Goal: Find specific fact: Find specific fact

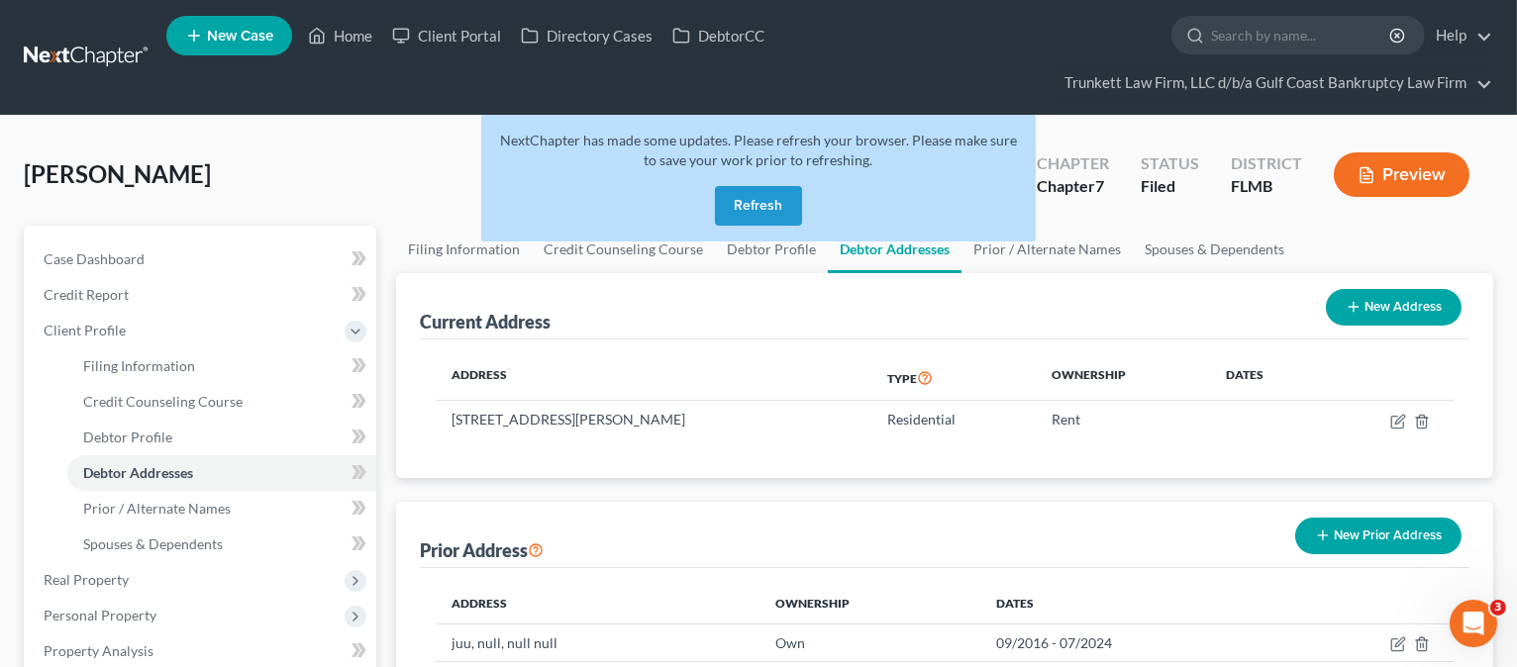
click at [742, 202] on button "Refresh" at bounding box center [758, 206] width 87 height 40
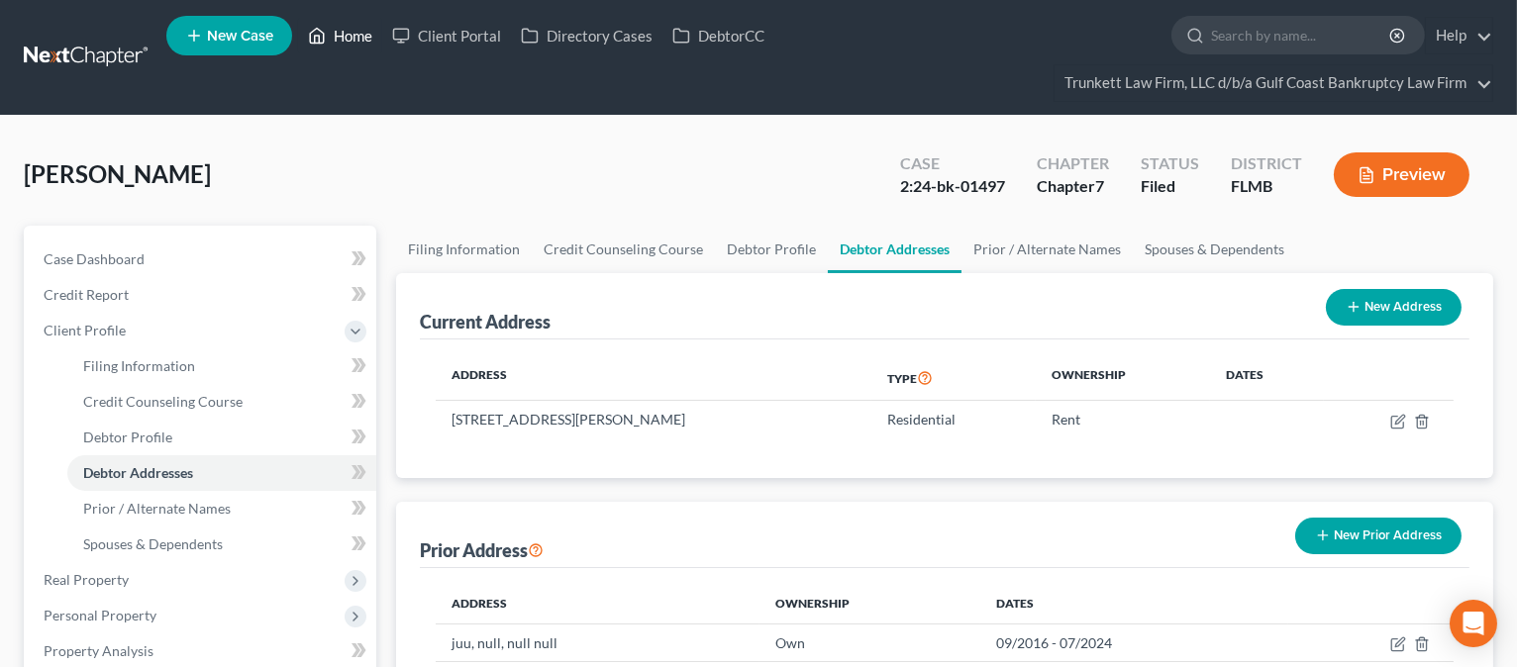
click at [350, 32] on link "Home" at bounding box center [340, 36] width 84 height 36
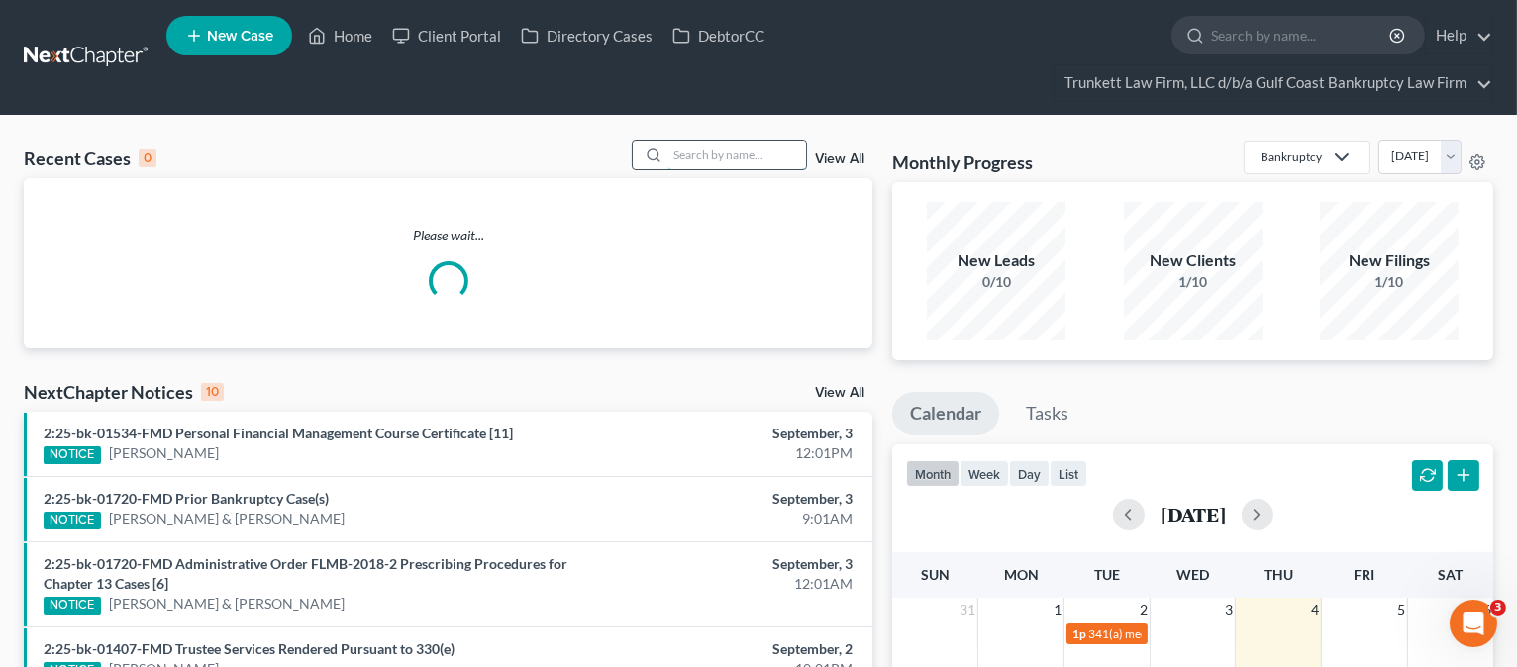
click at [682, 152] on input "search" at bounding box center [736, 155] width 139 height 29
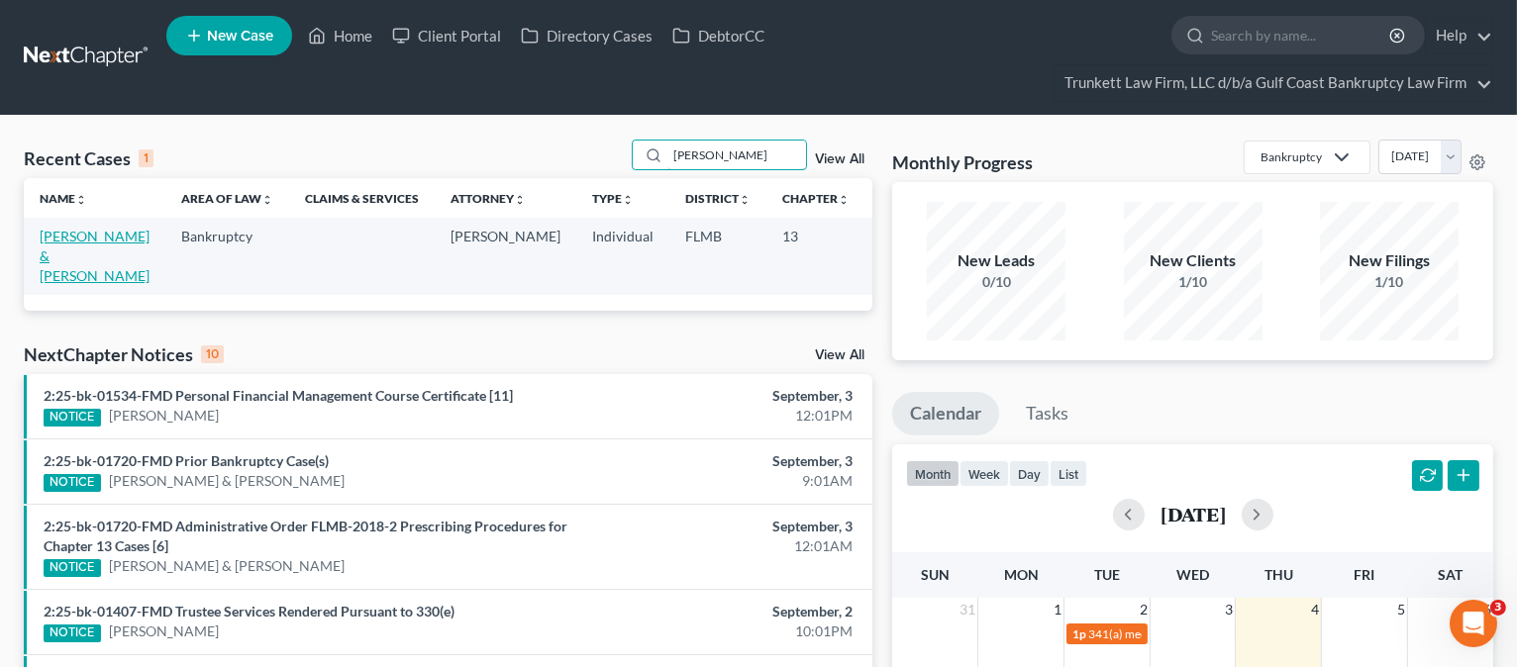
type input "reiss"
click at [57, 272] on link "Reiss, Daniel & Rose" at bounding box center [95, 256] width 110 height 56
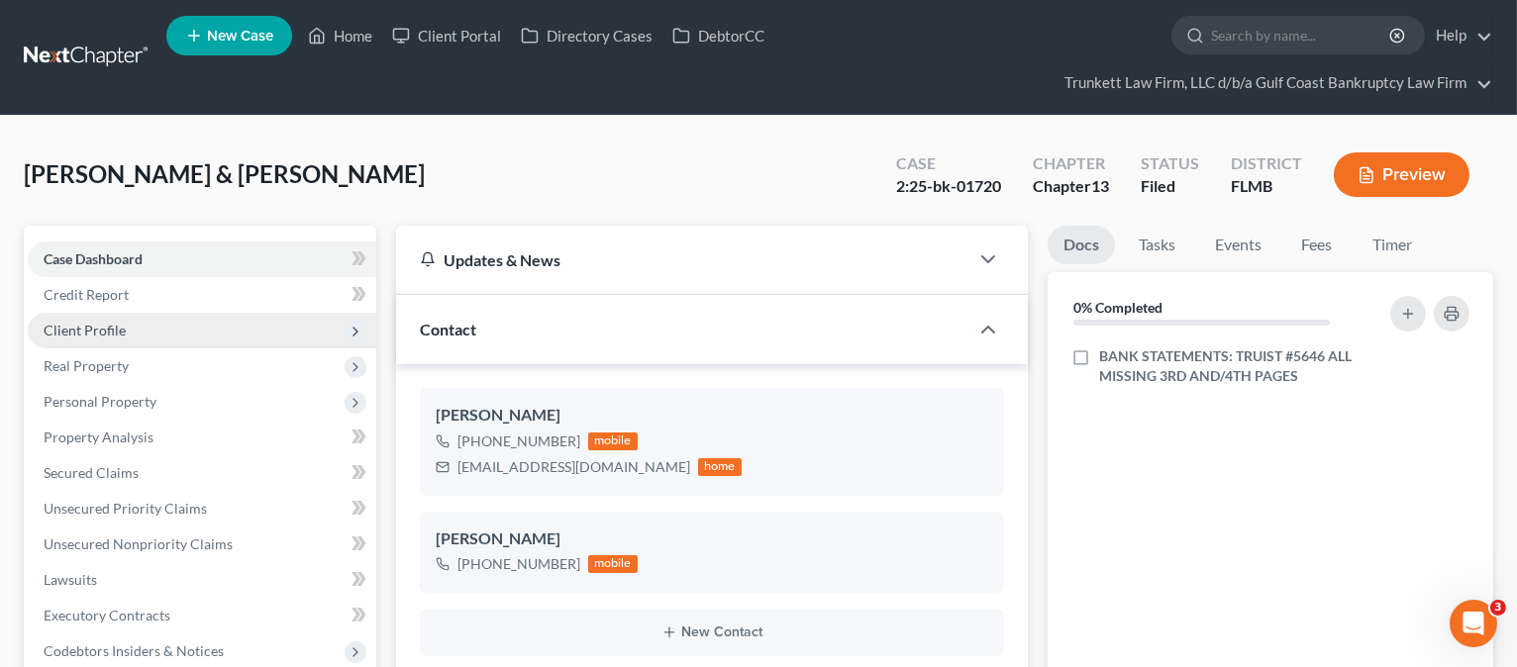
click at [146, 319] on span "Client Profile" at bounding box center [202, 331] width 349 height 36
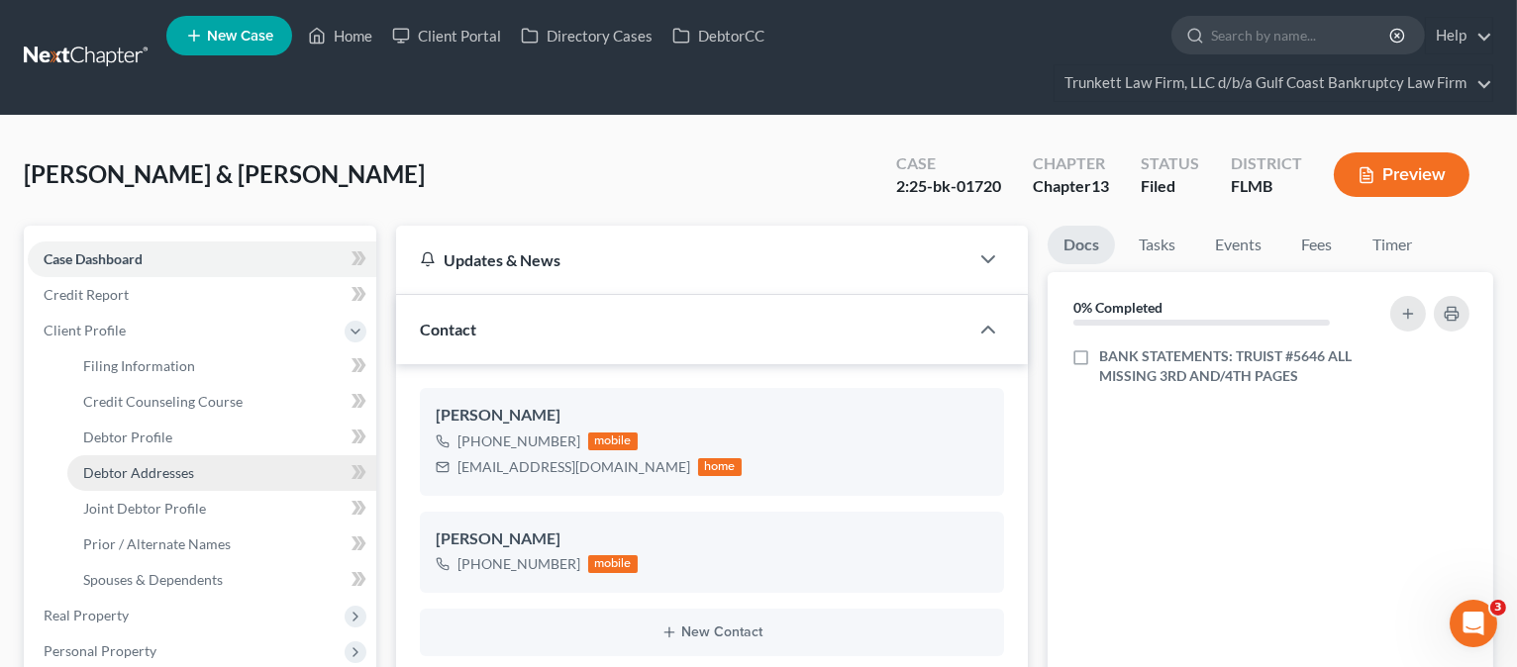
click at [174, 461] on link "Debtor Addresses" at bounding box center [221, 474] width 309 height 36
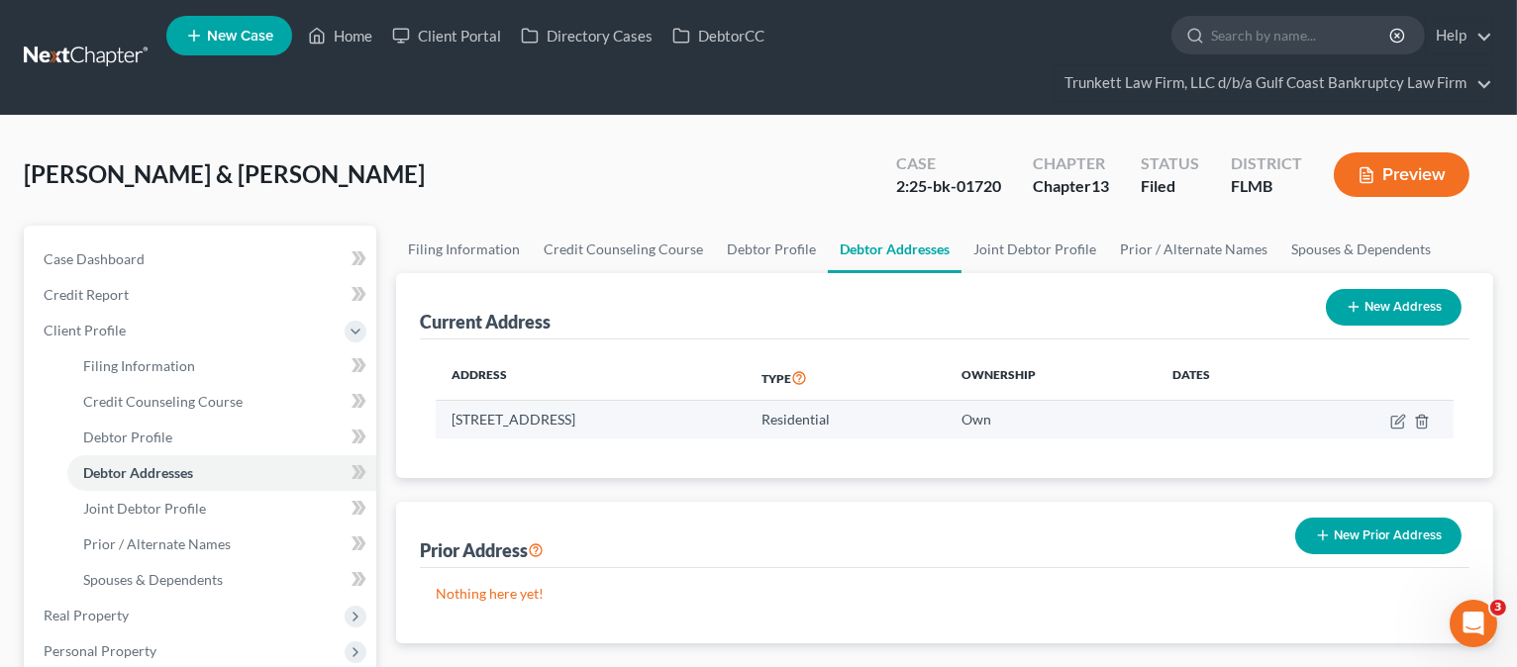
click at [455, 418] on td "7610 W Lenox Cir, Punta Gorda, FL 33950" at bounding box center [591, 420] width 310 height 38
drag, startPoint x: 455, startPoint y: 418, endPoint x: 703, endPoint y: 417, distance: 248.6
click at [703, 417] on td "7610 W Lenox Cir, Punta Gorda, FL 33950" at bounding box center [591, 420] width 310 height 38
copy td "7610 W Lenox Cir, Punta Gorda, FL 33950"
click at [347, 34] on link "Home" at bounding box center [340, 36] width 84 height 36
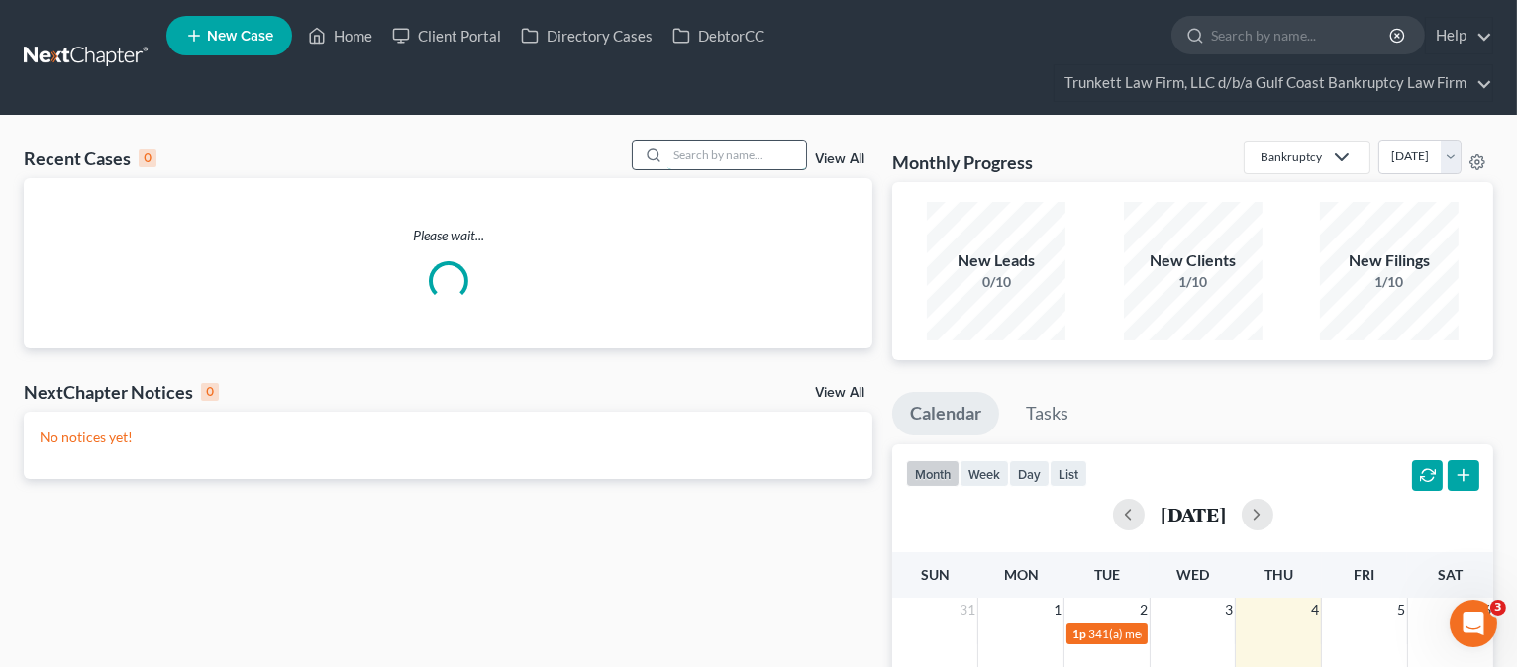
drag, startPoint x: 718, startPoint y: 156, endPoint x: 716, endPoint y: 147, distance: 10.1
click at [717, 153] on input "search" at bounding box center [736, 155] width 139 height 29
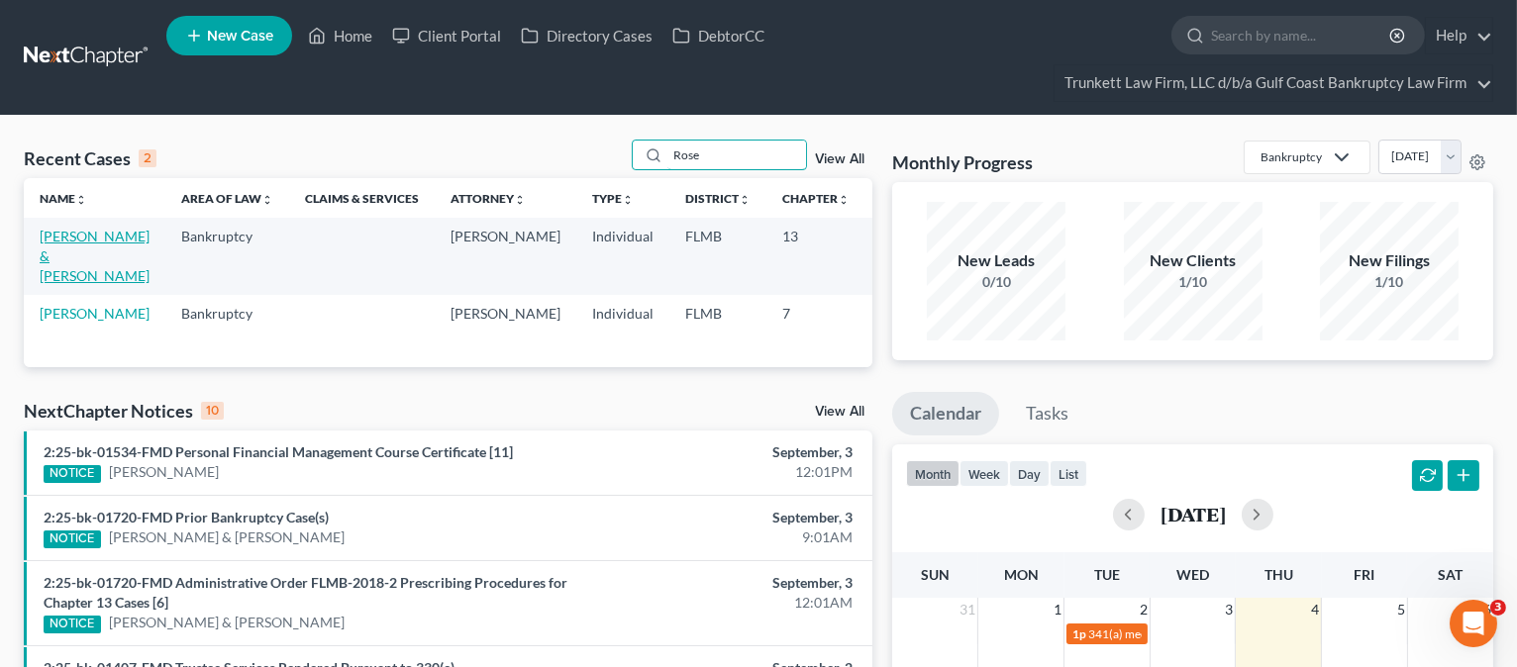
type input "Rose"
click at [72, 257] on link "Reiss, Daniel & Rose" at bounding box center [95, 256] width 110 height 56
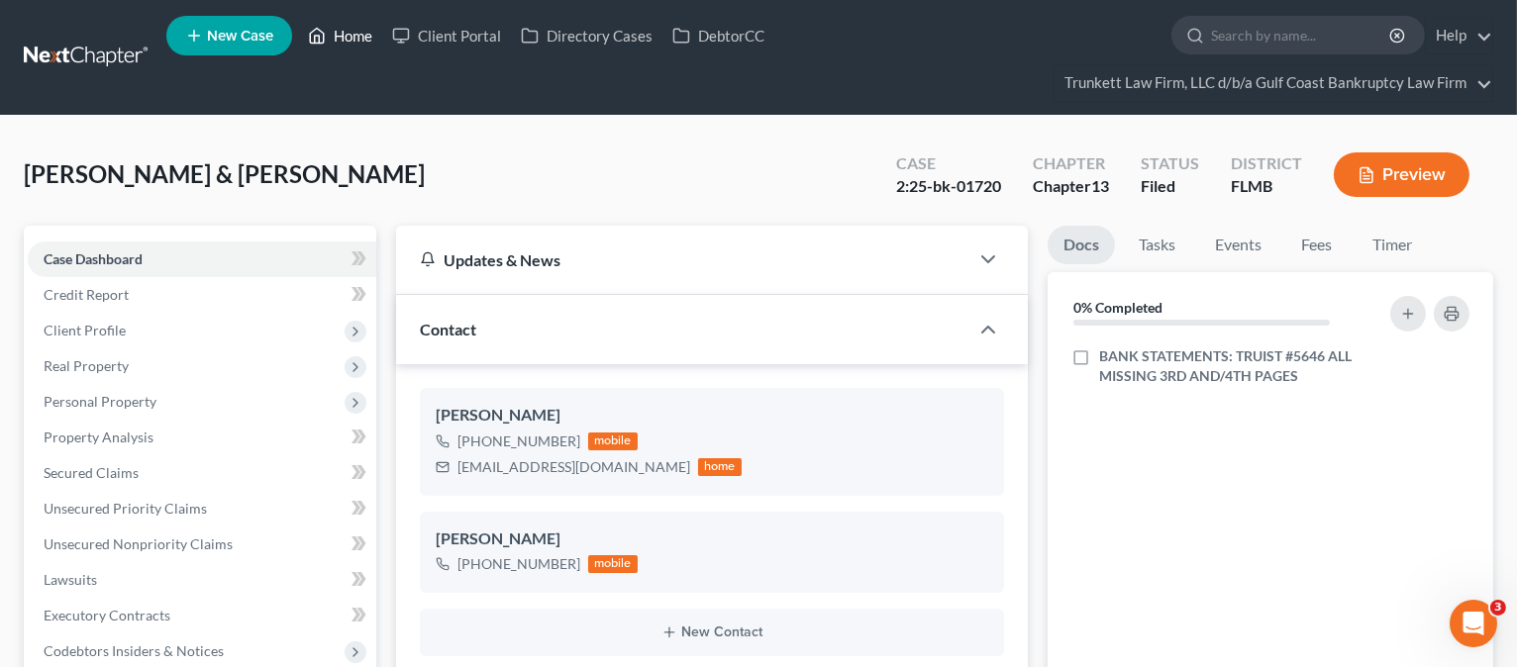
click at [359, 42] on link "Home" at bounding box center [340, 36] width 84 height 36
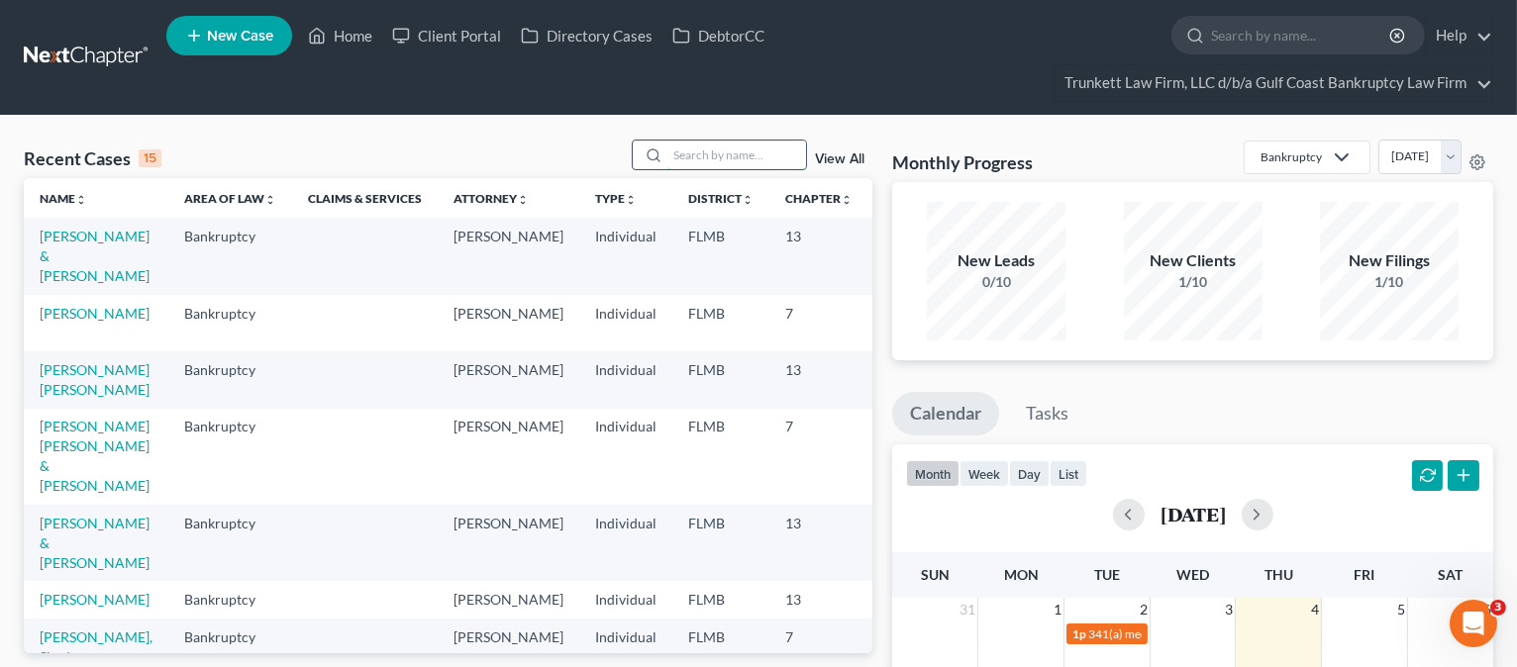
click at [707, 156] on input "search" at bounding box center [736, 155] width 139 height 29
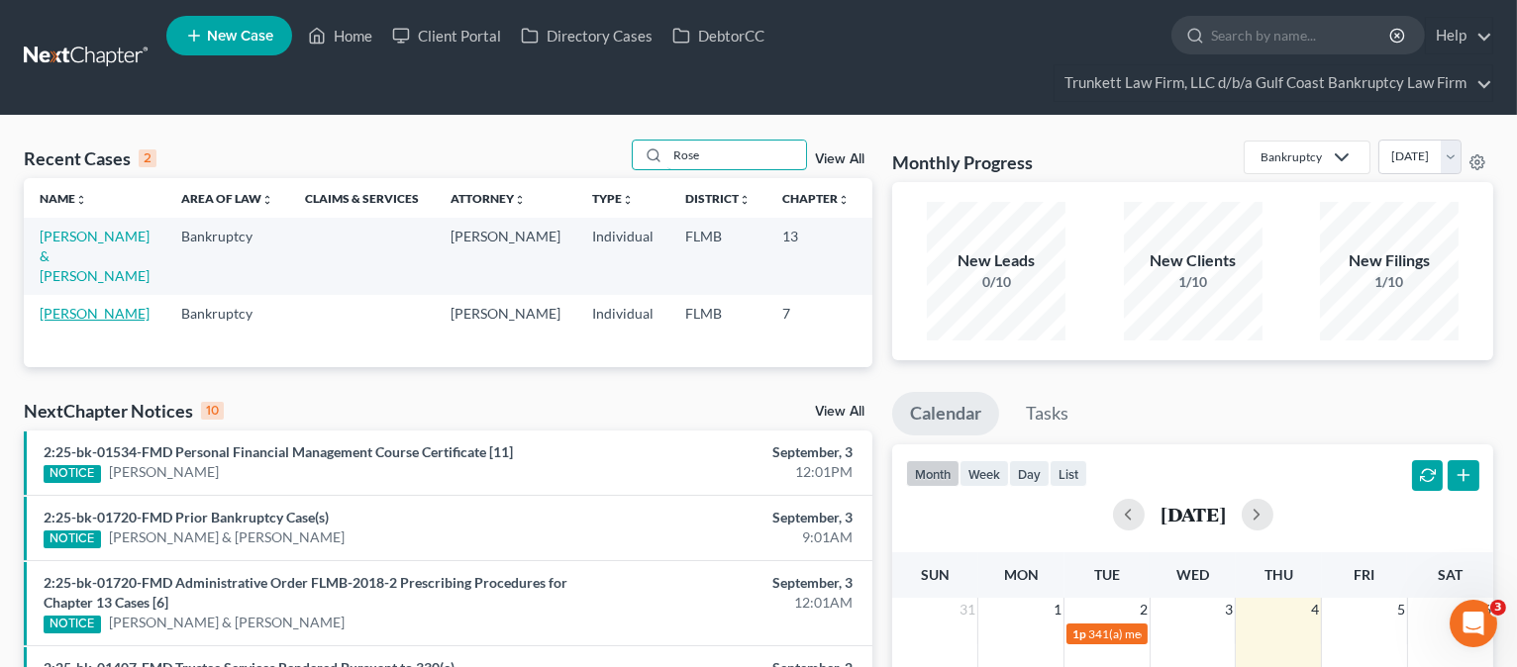
type input "Rose"
click at [61, 318] on link "Rose, Robert" at bounding box center [95, 313] width 110 height 17
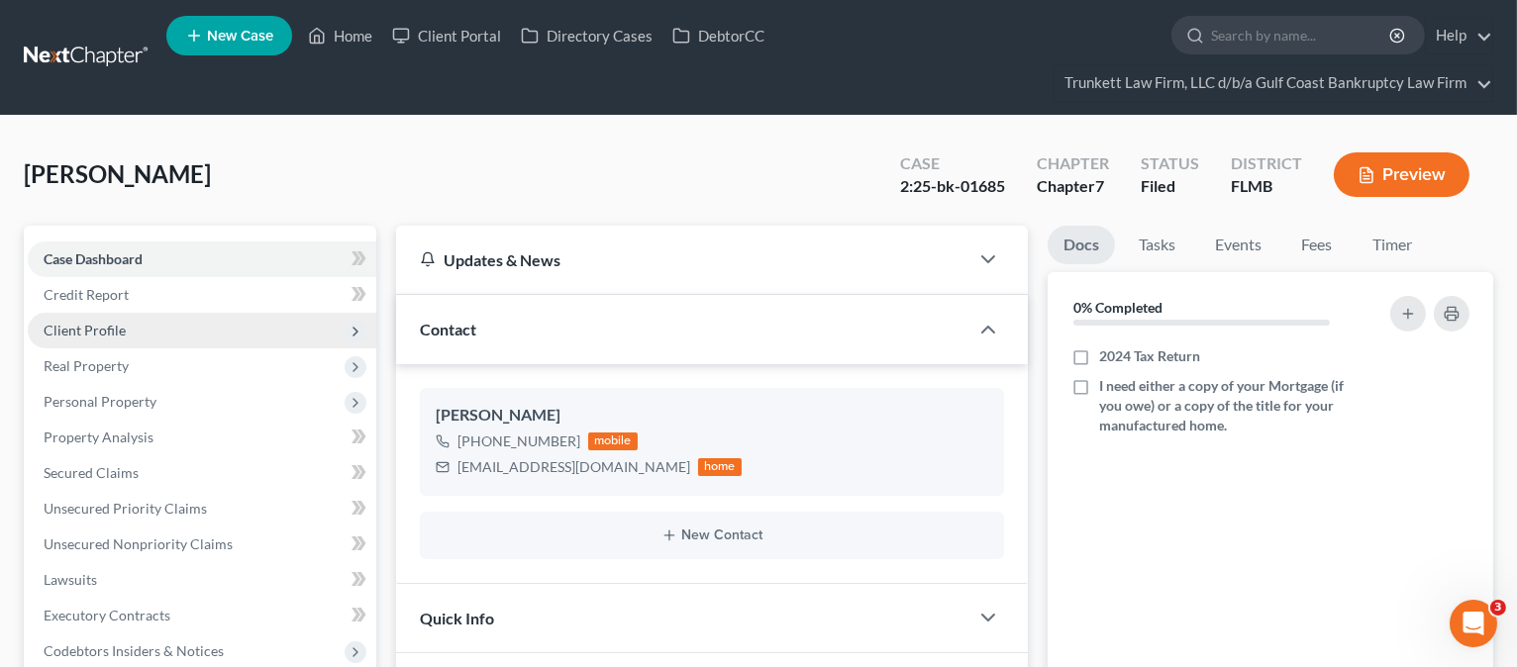
click at [103, 322] on span "Client Profile" at bounding box center [85, 330] width 82 height 17
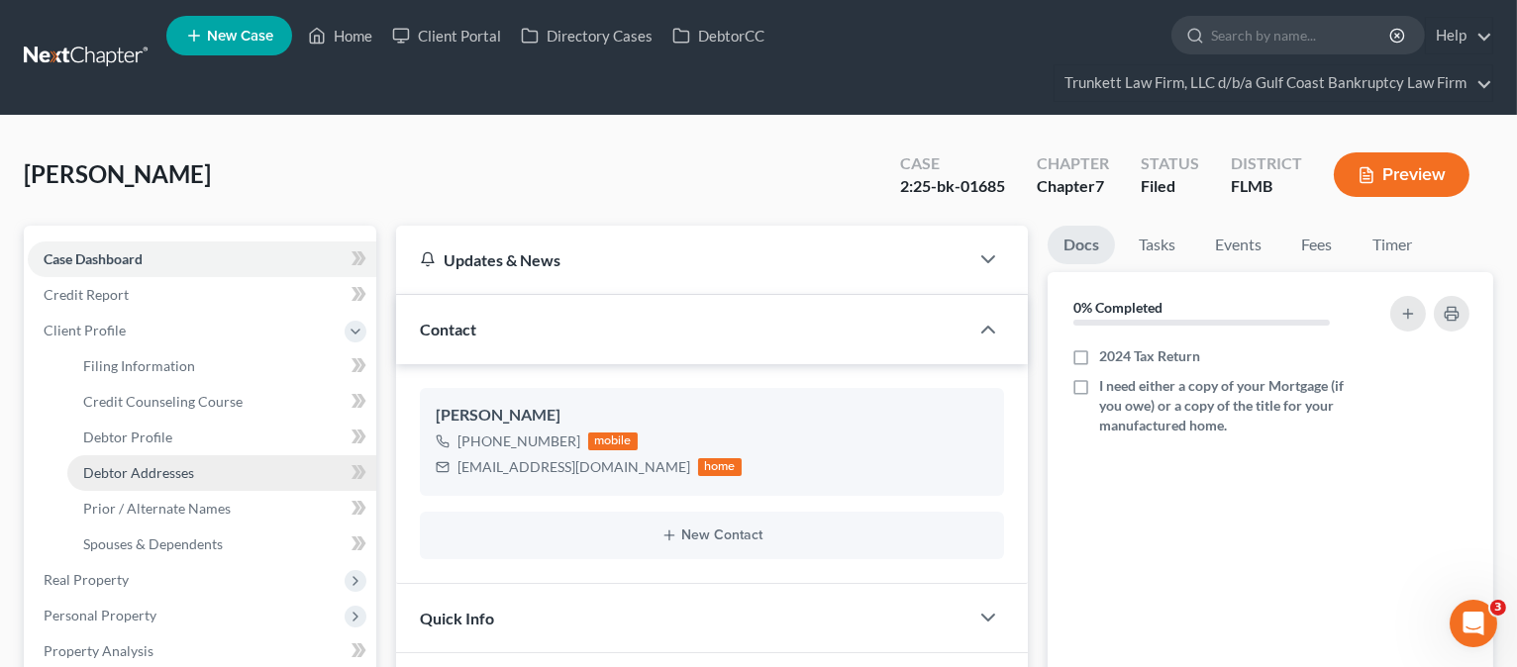
click at [130, 468] on span "Debtor Addresses" at bounding box center [138, 472] width 111 height 17
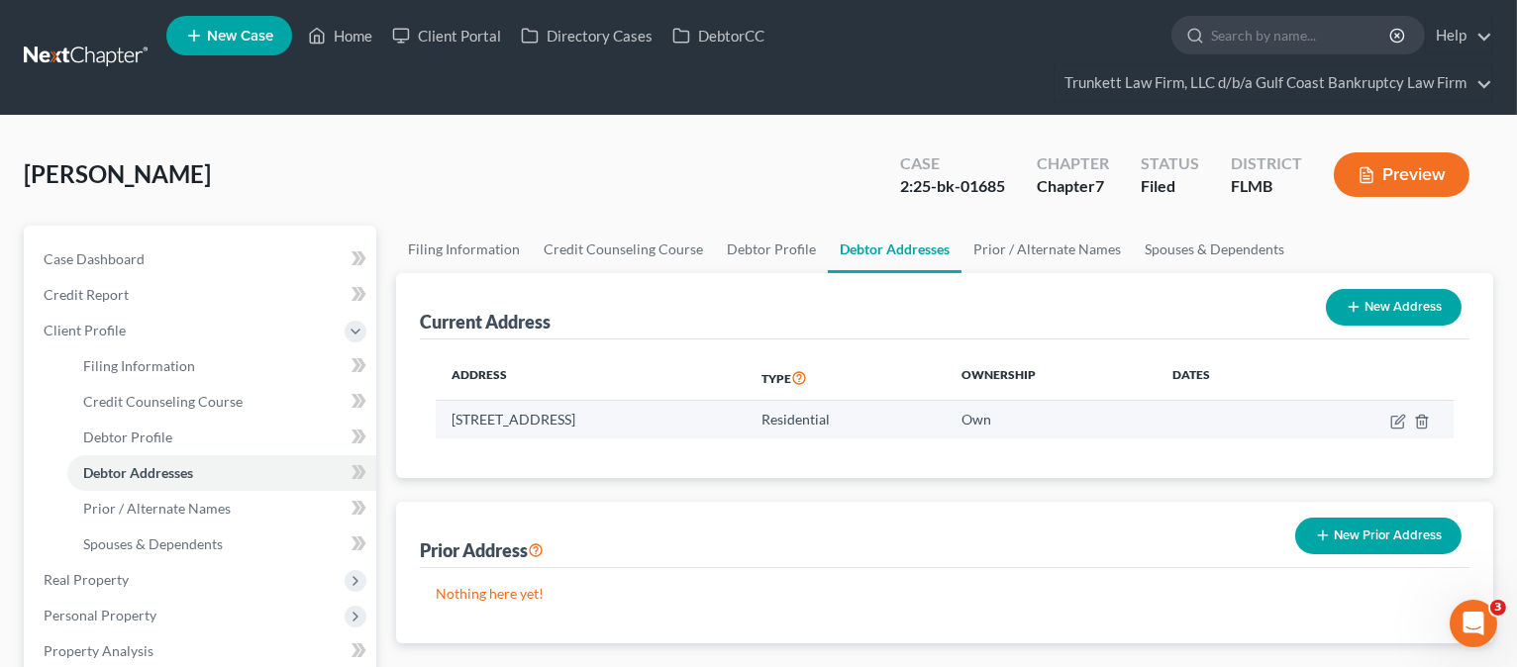
drag, startPoint x: 449, startPoint y: 410, endPoint x: 717, endPoint y: 428, distance: 269.0
click at [717, 428] on td "707 Via Del Sol, North Fort Myers, FL 33903" at bounding box center [591, 420] width 310 height 38
click at [700, 344] on div "Address Type Ownership Dates 707 Via Del Sol, North Fort Myers, FL 33903 Reside…" at bounding box center [945, 409] width 1050 height 139
drag, startPoint x: 544, startPoint y: 476, endPoint x: 479, endPoint y: 430, distance: 79.4
click at [510, 451] on div "Current Address New Address Address Type Ownership Dates 707 Via Del Sol, North…" at bounding box center [944, 458] width 1097 height 370
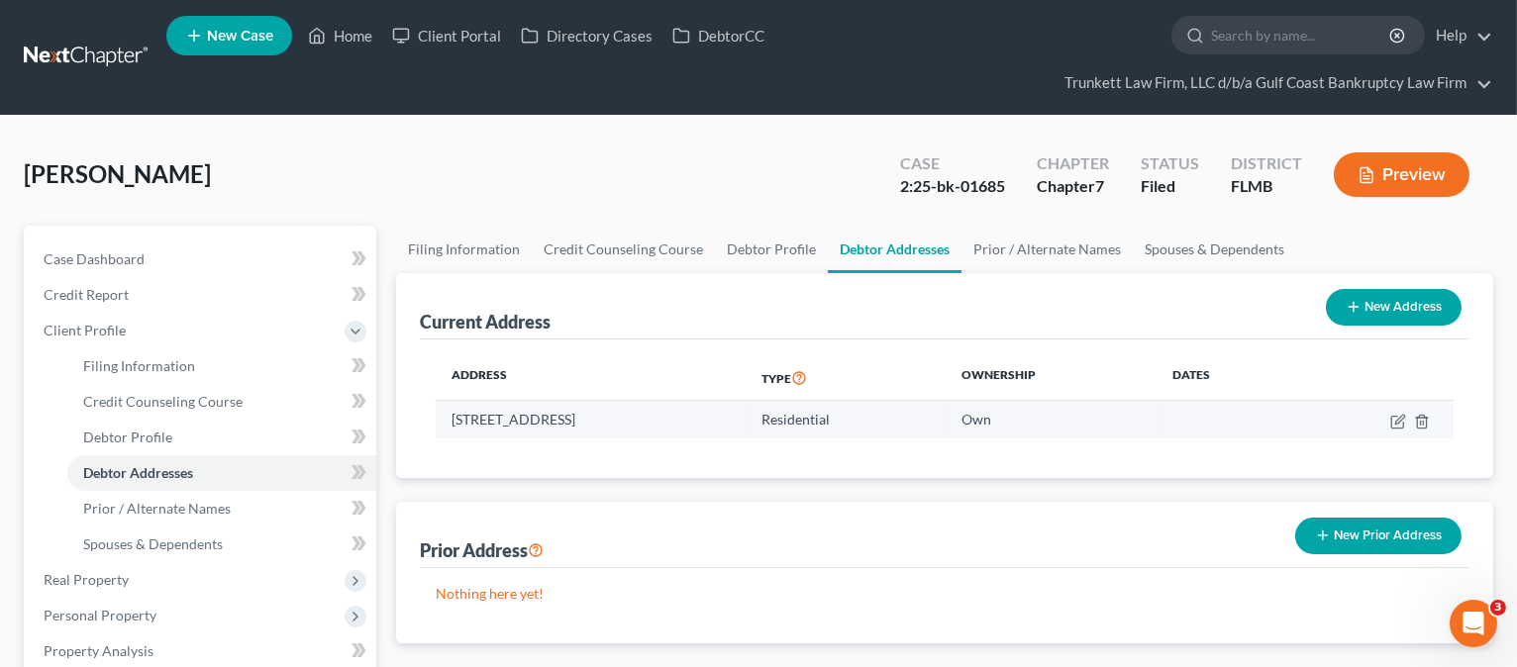
click at [468, 418] on td "707 Via Del Sol, North Fort Myers, FL 33903" at bounding box center [591, 420] width 310 height 38
drag, startPoint x: 455, startPoint y: 421, endPoint x: 717, endPoint y: 412, distance: 262.6
click at [717, 412] on td "707 Via Del Sol, North Fort Myers, FL 33903" at bounding box center [591, 420] width 310 height 38
copy td "707 Via Del Sol, North Fort Myers, FL 33903"
